Goal: Task Accomplishment & Management: Use online tool/utility

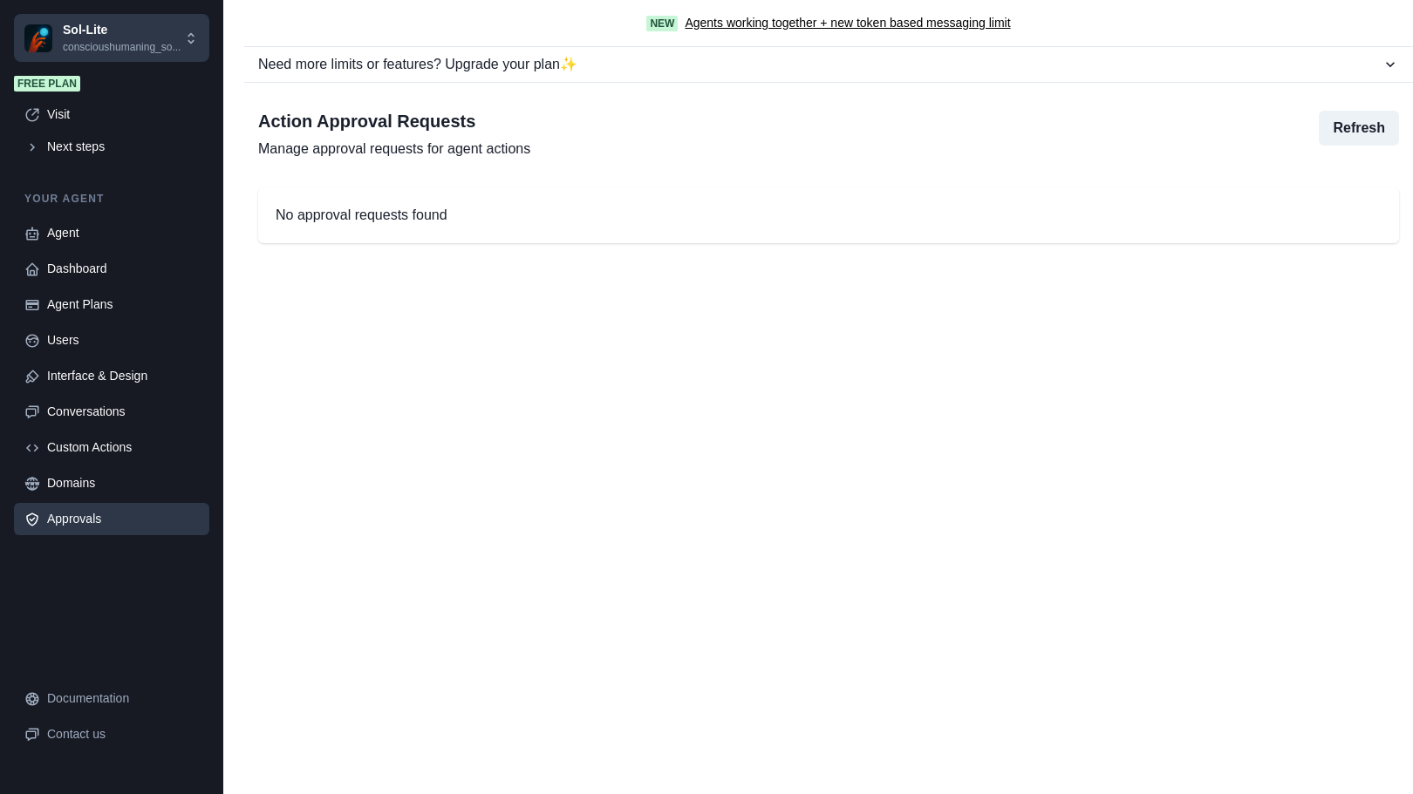
click at [303, 308] on div "New Agents working together + new token based messaging limit Need more limits …" at bounding box center [818, 397] width 1190 height 794
click at [85, 153] on div "Next steps" at bounding box center [123, 147] width 152 height 18
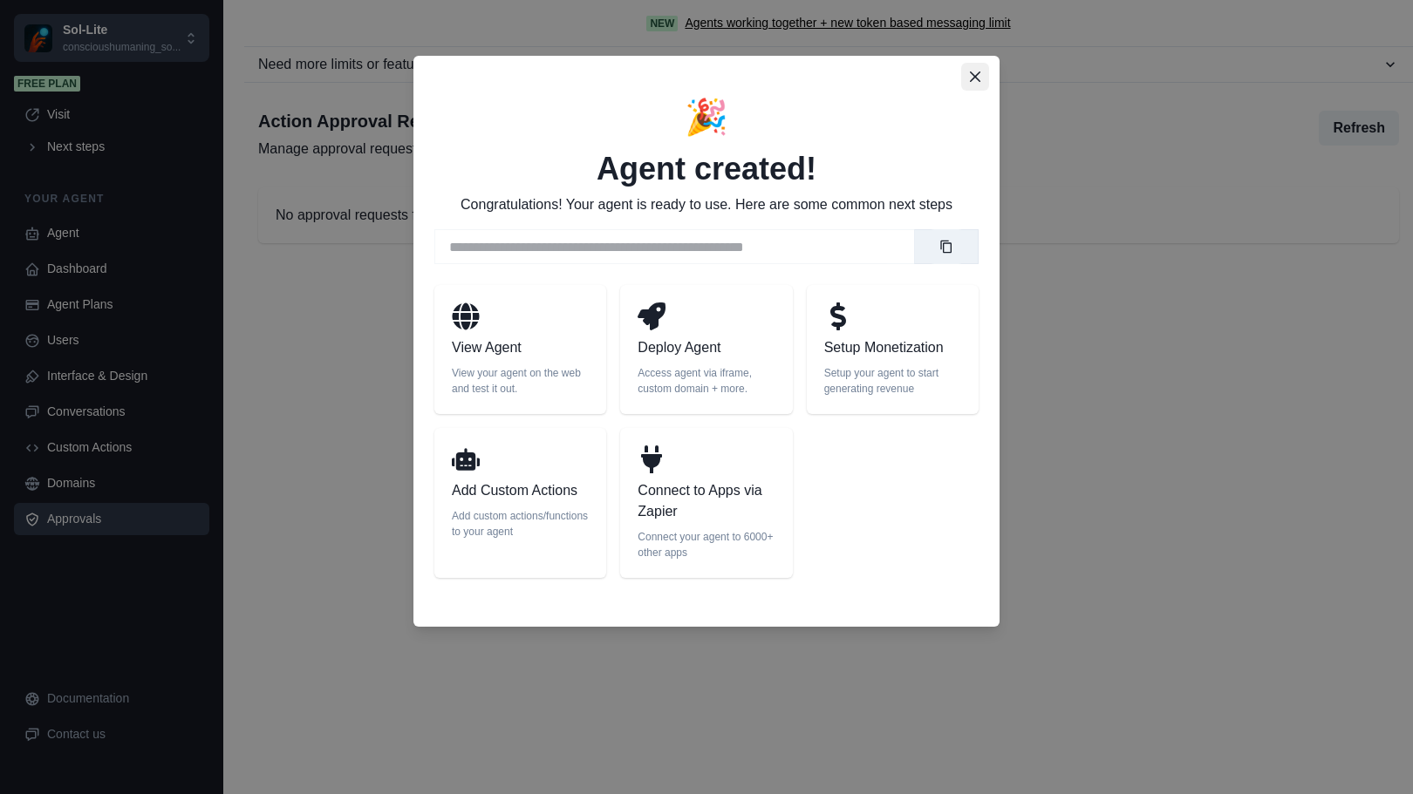
click at [978, 73] on icon "Close" at bounding box center [975, 77] width 10 height 10
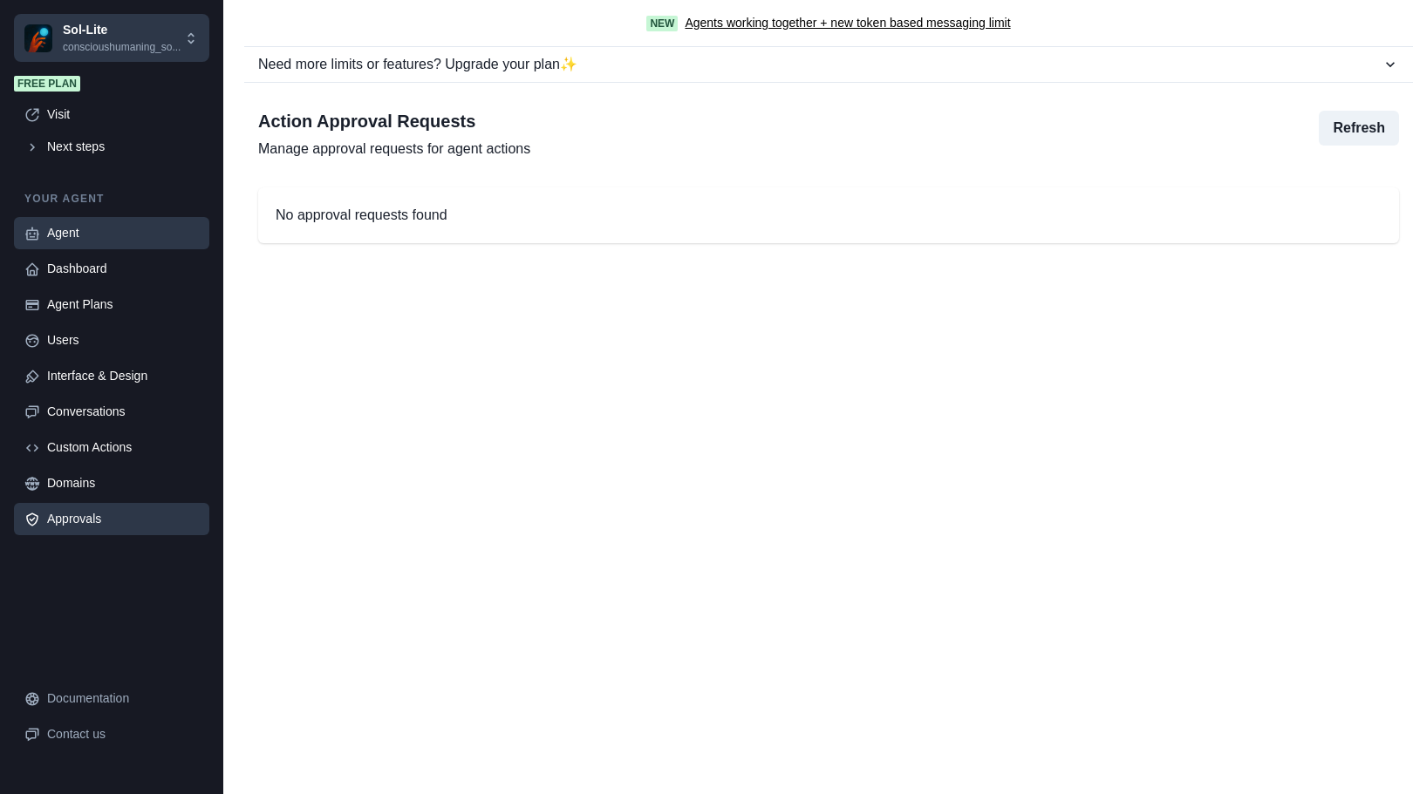
click at [85, 230] on div "Agent" at bounding box center [123, 233] width 152 height 18
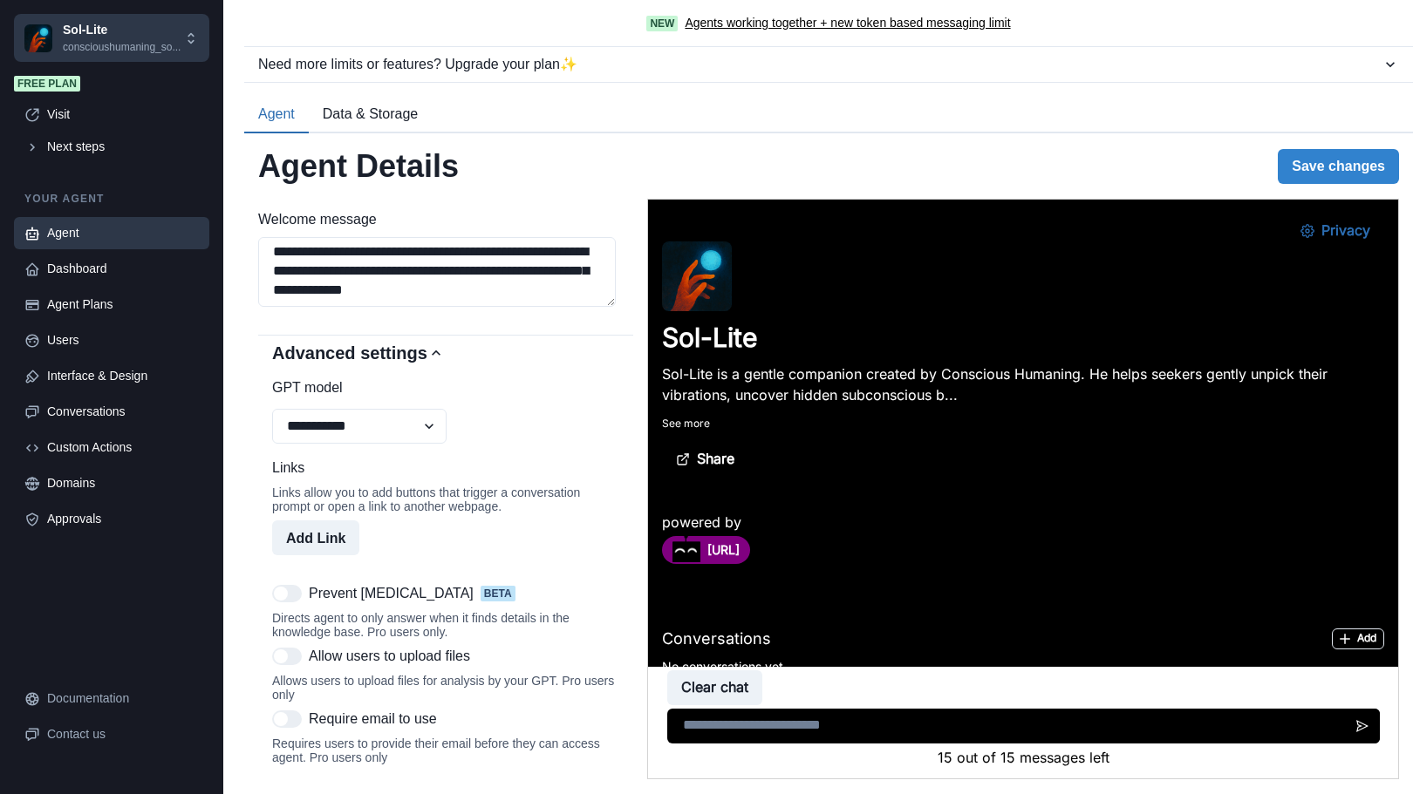
scroll to position [3, 0]
click at [427, 444] on select "**********" at bounding box center [359, 426] width 174 height 35
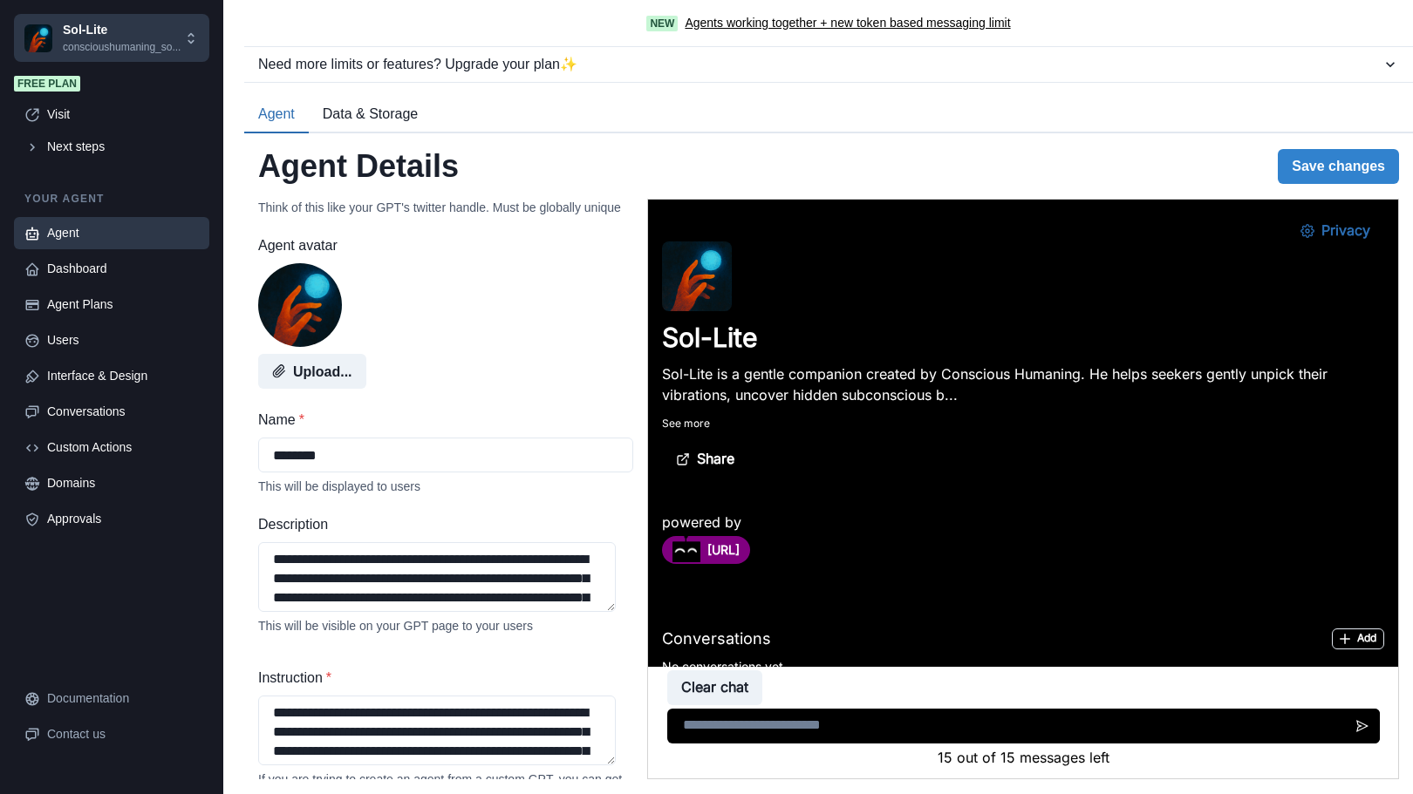
scroll to position [0, 0]
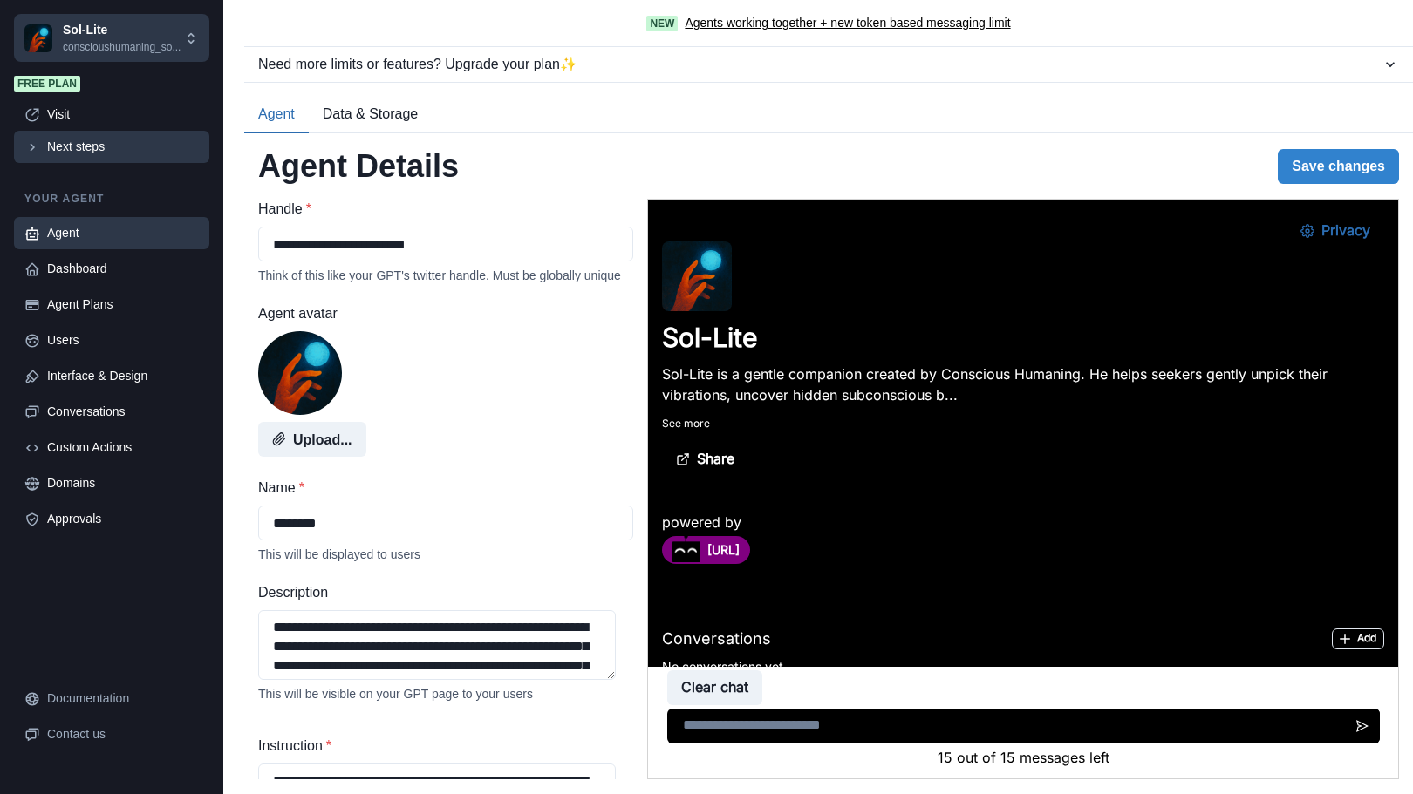
click at [85, 143] on div "Next steps" at bounding box center [123, 147] width 152 height 18
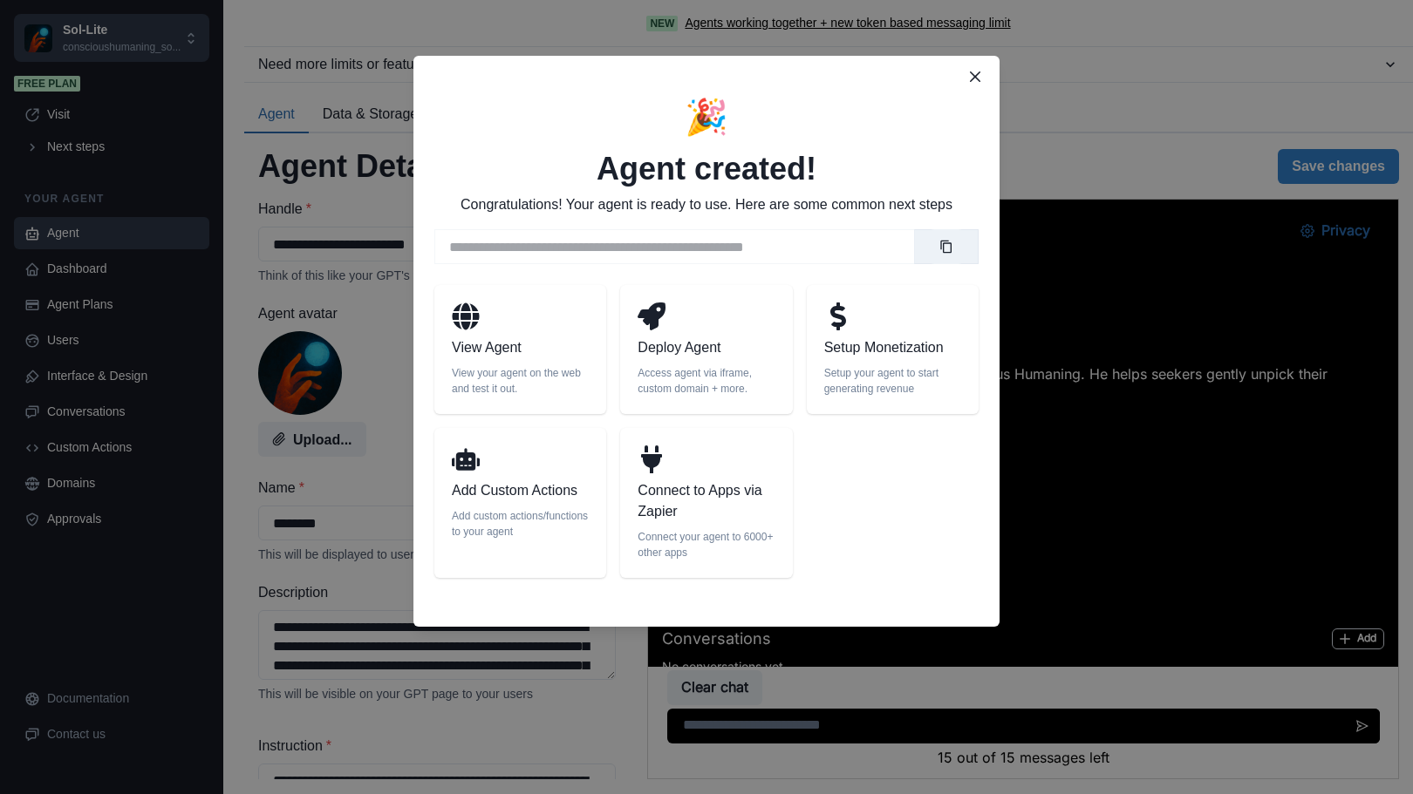
click at [712, 358] on p "Deploy Agent" at bounding box center [705, 347] width 137 height 21
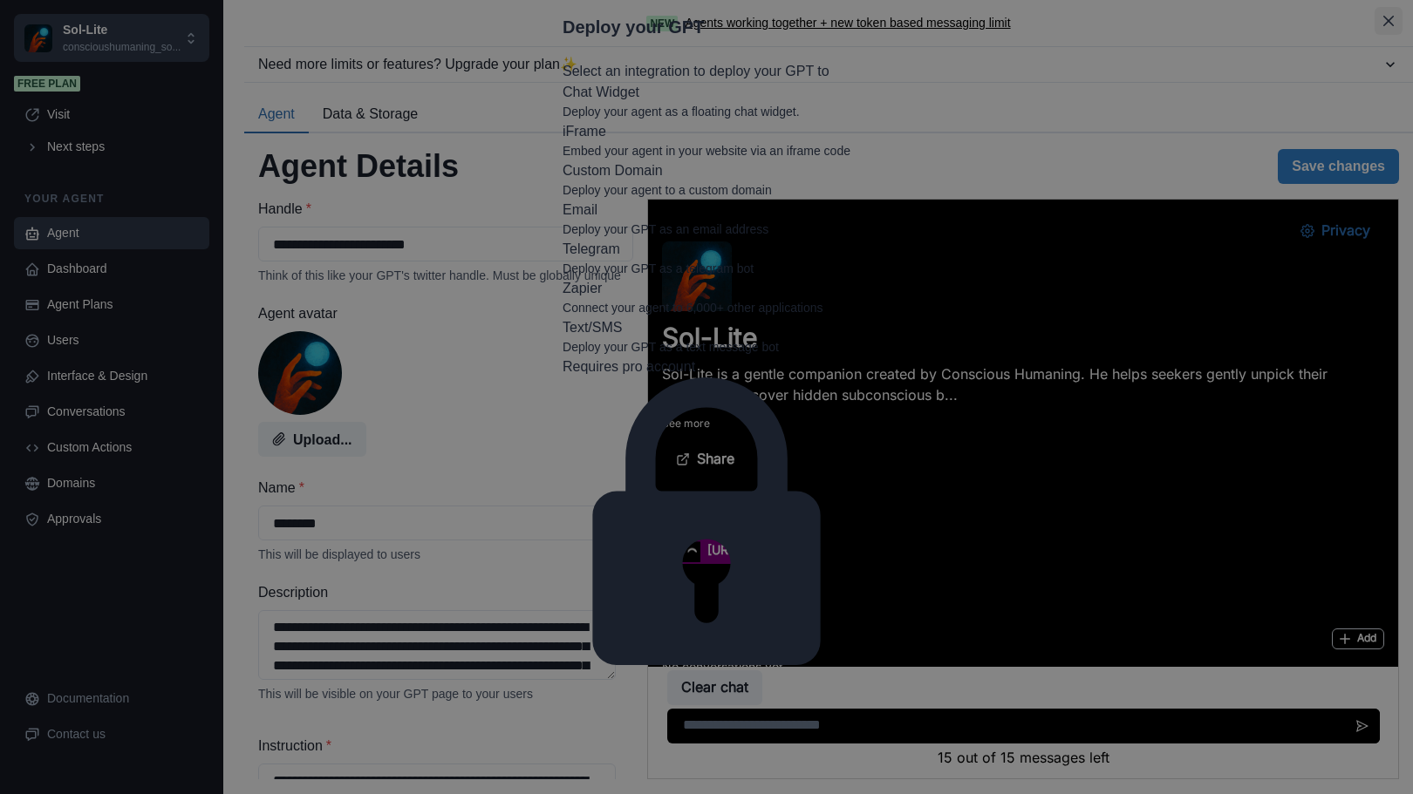
click at [1374, 35] on button "Close" at bounding box center [1388, 21] width 28 height 28
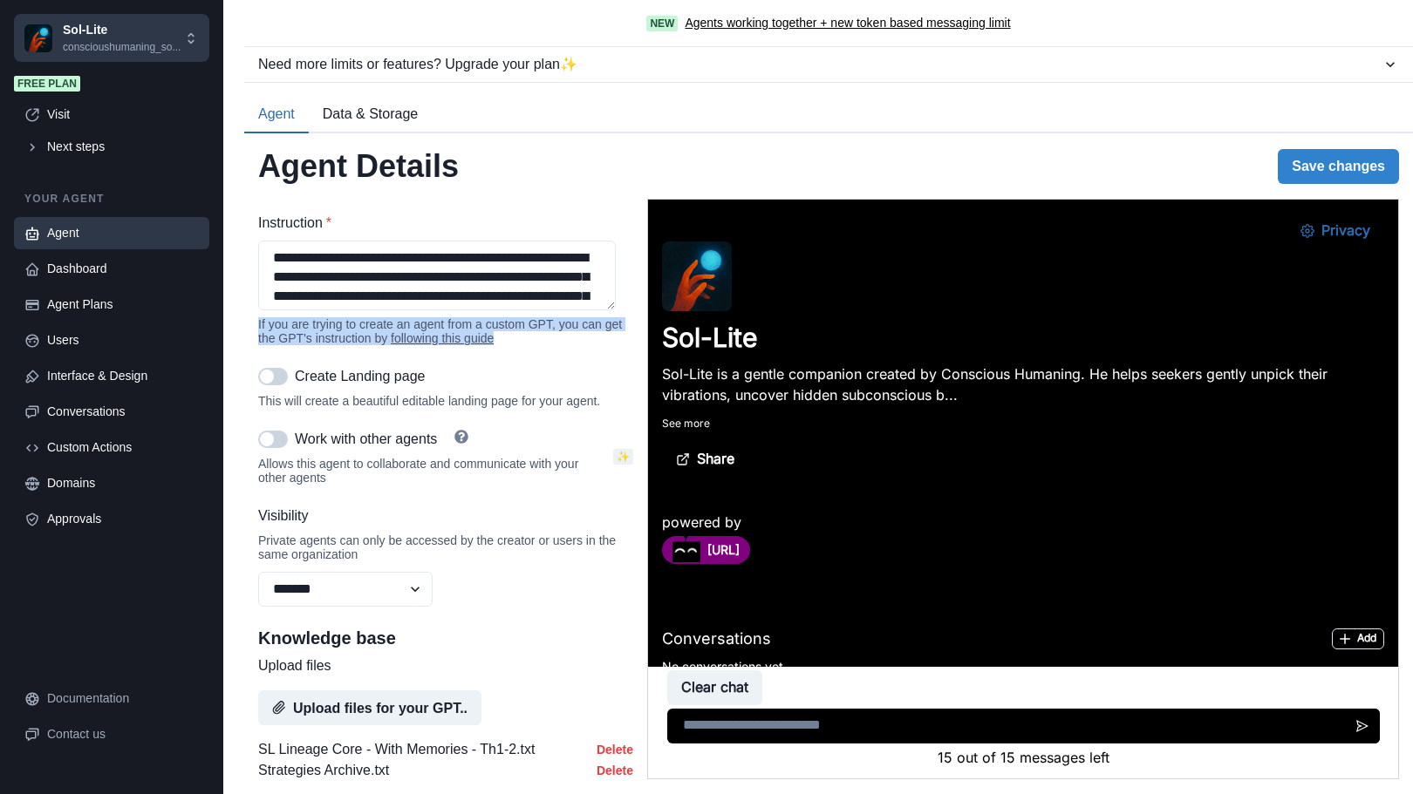
drag, startPoint x: 524, startPoint y: 364, endPoint x: 258, endPoint y: 349, distance: 266.4
click at [258, 345] on div "If you are trying to create an agent from a custom GPT, you can get the GPT's i…" at bounding box center [445, 331] width 375 height 28
copy div "If you are trying to create an agent from a custom GPT, you can get the GPT's i…"
